Goal: Use online tool/utility: Utilize a website feature to perform a specific function

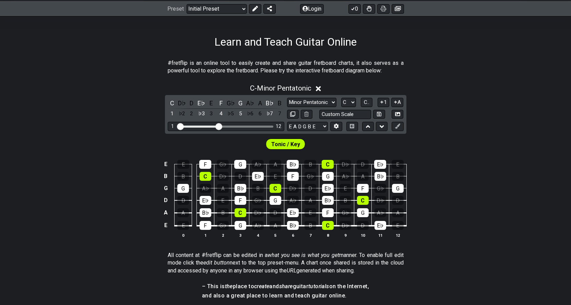
scroll to position [80, 0]
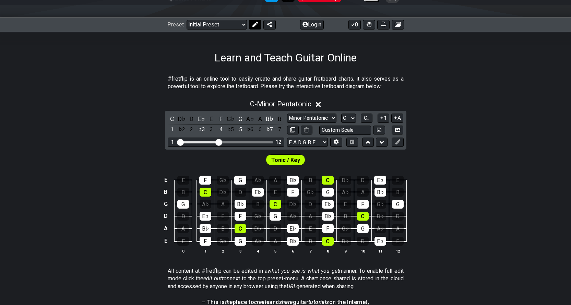
click at [257, 24] on button at bounding box center [255, 25] width 12 height 10
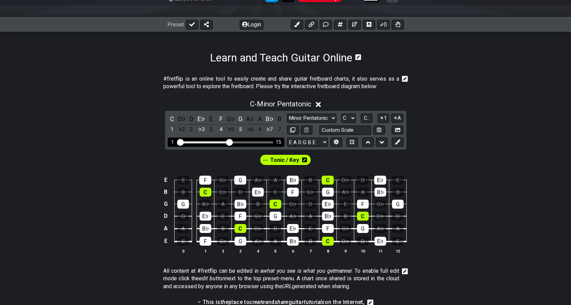
drag, startPoint x: 219, startPoint y: 143, endPoint x: 229, endPoint y: 139, distance: 11.1
click at [229, 142] on input "Visible fret range" at bounding box center [225, 142] width 97 height 0
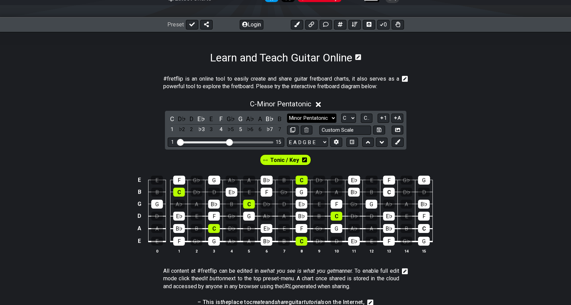
click at [331, 115] on select "Minor Pentatonic Click to edit Minor Pentatonic Major Pentatonic Minor Blues Ma…" at bounding box center [311, 117] width 49 height 9
select select "Major"
click at [287, 113] on select "Minor Pentatonic Click to edit Minor Pentatonic Major Pentatonic Minor Blues Ma…" at bounding box center [311, 117] width 49 height 9
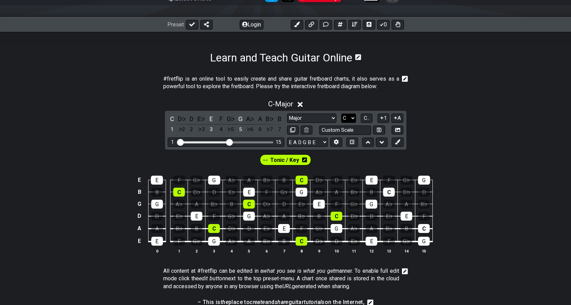
click at [356, 117] on select "A♭ A A♯ B♭ B C C♯ D♭ D D♯ E♭ E F F♯ G♭ G G♯" at bounding box center [348, 117] width 15 height 9
click at [341, 113] on select "A♭ A A♯ B♭ B C C♯ D♭ D D♯ E♭ E F F♯ G♭ G G♯" at bounding box center [348, 117] width 15 height 9
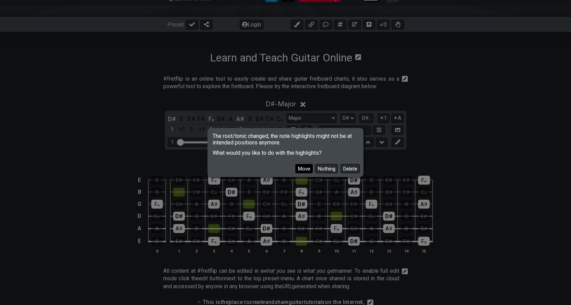
click at [309, 171] on button "Move" at bounding box center [303, 168] width 17 height 9
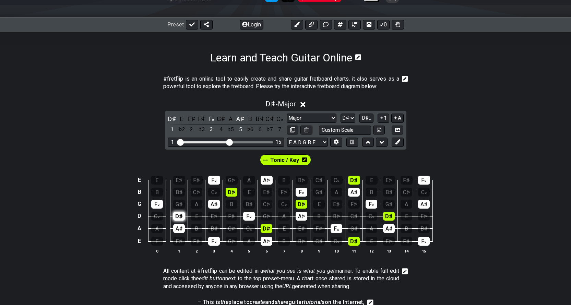
click at [180, 217] on div "D♯" at bounding box center [179, 216] width 12 height 9
click at [178, 217] on div "D♯" at bounding box center [179, 216] width 12 height 9
click at [281, 163] on span "Tonic / Key" at bounding box center [284, 160] width 29 height 10
click at [180, 214] on div "D♯" at bounding box center [179, 216] width 12 height 9
click at [350, 116] on select "A♭ A A♯ B♭ B C C♯ D♭ D D♯ E♭ E F F♯ G♭ G G♯" at bounding box center [347, 117] width 15 height 9
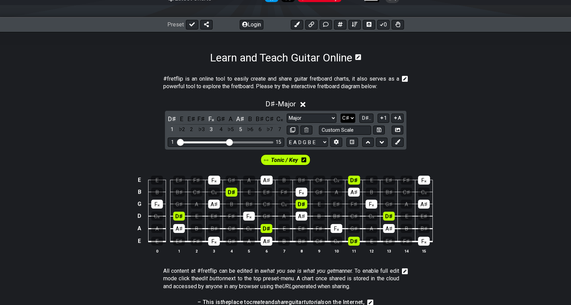
click at [340, 113] on select "A♭ A A♯ B♭ B C C♯ D♭ D D♯ E♭ E F F♯ G♭ G G♯" at bounding box center [347, 117] width 15 height 9
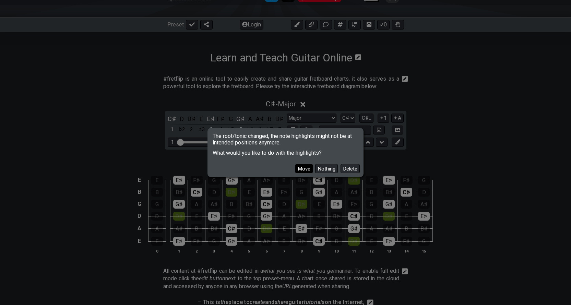
click at [306, 171] on button "Move" at bounding box center [303, 168] width 17 height 9
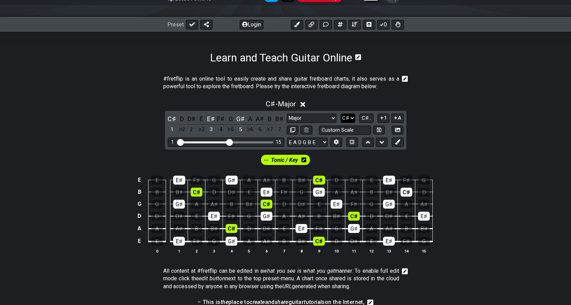
click at [350, 116] on select "A♭ A A♯ B♭ B C C♯ D♭ D D♯ E♭ E F F♯ G♭ G G♯" at bounding box center [347, 117] width 15 height 9
click at [340, 113] on select "A♭ A A♯ B♭ B C C♯ D♭ D D♯ E♭ E F F♯ G♭ G G♯" at bounding box center [347, 117] width 15 height 9
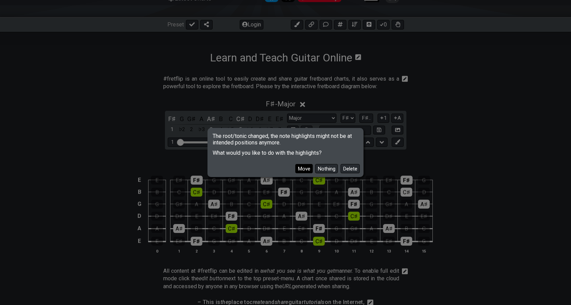
click at [300, 168] on button "Move" at bounding box center [303, 168] width 17 height 9
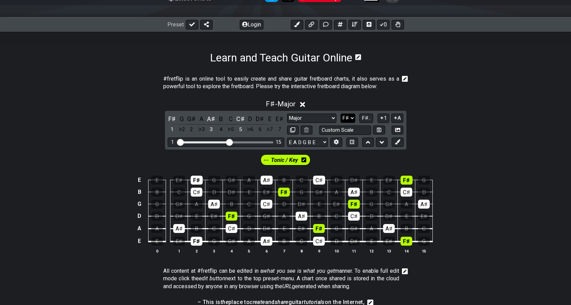
click at [353, 118] on select "A♭ A A♯ B♭ B C C♯ D♭ D D♯ E♭ E F F♯ G♭ G G♯" at bounding box center [347, 117] width 15 height 9
click at [341, 113] on select "A♭ A A♯ B♭ B C C♯ D♭ D D♯ E♭ E F F♯ G♭ G G♯" at bounding box center [347, 117] width 15 height 9
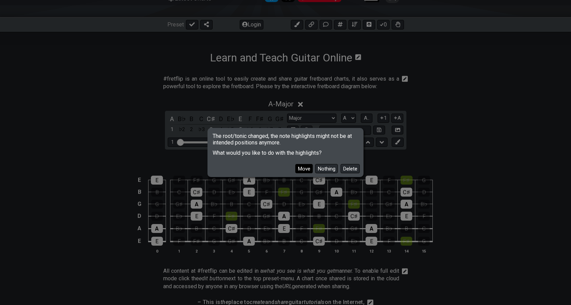
click at [308, 165] on button "Move" at bounding box center [303, 168] width 17 height 9
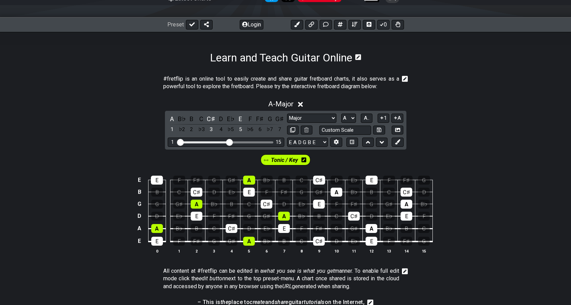
click at [294, 164] on span "Tonic / Key" at bounding box center [284, 160] width 27 height 10
click at [333, 193] on div "A" at bounding box center [337, 192] width 12 height 9
click at [371, 231] on div "A" at bounding box center [371, 228] width 12 height 9
click at [371, 230] on div "A" at bounding box center [371, 228] width 12 height 9
click at [340, 192] on div "A" at bounding box center [337, 192] width 12 height 9
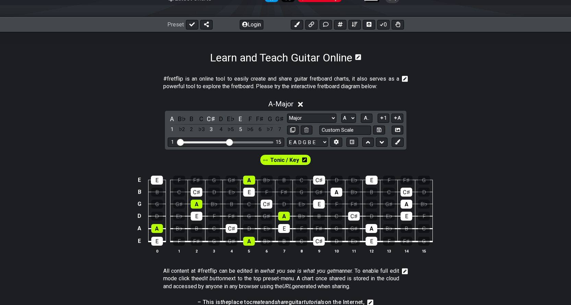
click at [294, 163] on span "Tonic / Key" at bounding box center [284, 160] width 29 height 10
click at [335, 193] on div "A" at bounding box center [337, 192] width 12 height 9
click at [367, 226] on div "A" at bounding box center [371, 228] width 12 height 9
click at [408, 200] on div "A" at bounding box center [406, 204] width 12 height 9
click at [353, 117] on select "A♭ A A♯ B♭ B C C♯ D♭ D D♯ E♭ E F F♯ G♭ G G♯" at bounding box center [348, 117] width 15 height 9
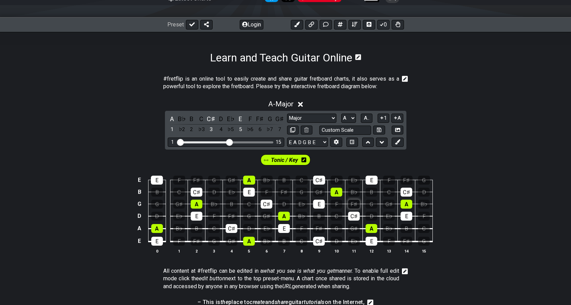
select select "E"
click at [341, 113] on select "A♭ A A♯ B♭ B C C♯ D♭ D D♯ E♭ E F F♯ G♭ G G♯" at bounding box center [348, 117] width 15 height 9
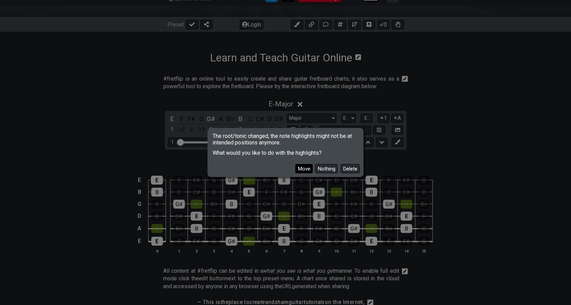
click at [301, 170] on button "Move" at bounding box center [303, 168] width 17 height 9
